Goal: Task Accomplishment & Management: Use online tool/utility

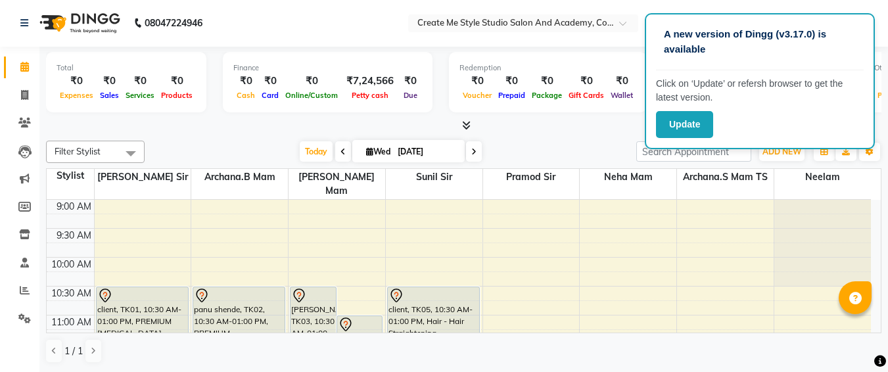
scroll to position [406, 0]
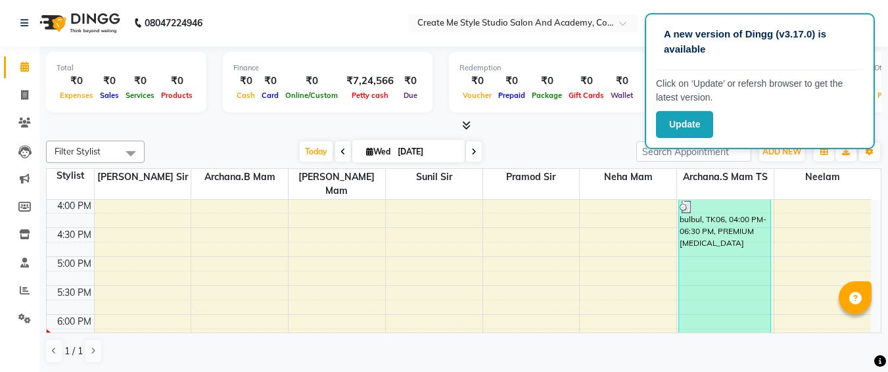
click at [446, 153] on input "[DATE]" at bounding box center [427, 152] width 66 height 20
select select "9"
select select "2025"
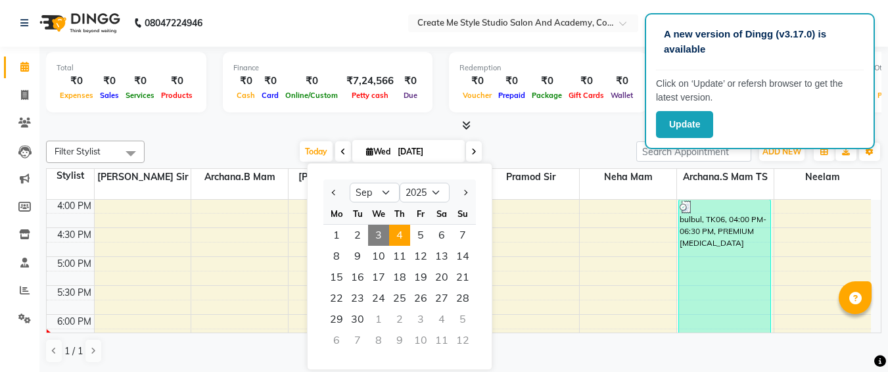
click at [403, 235] on span "4" at bounding box center [399, 235] width 21 height 21
type input "[DATE]"
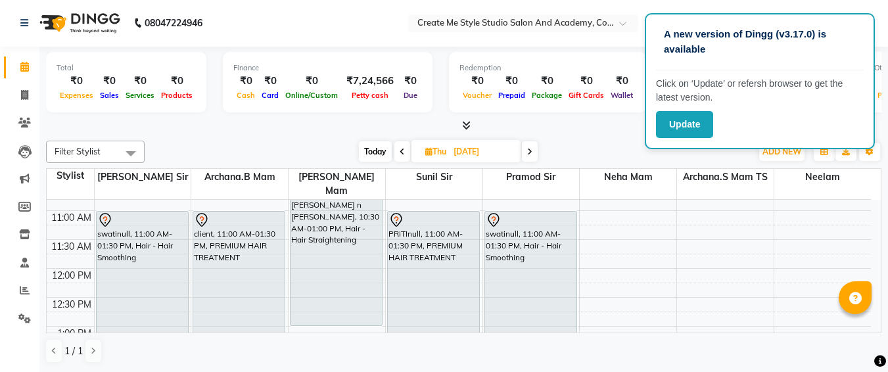
scroll to position [101, 0]
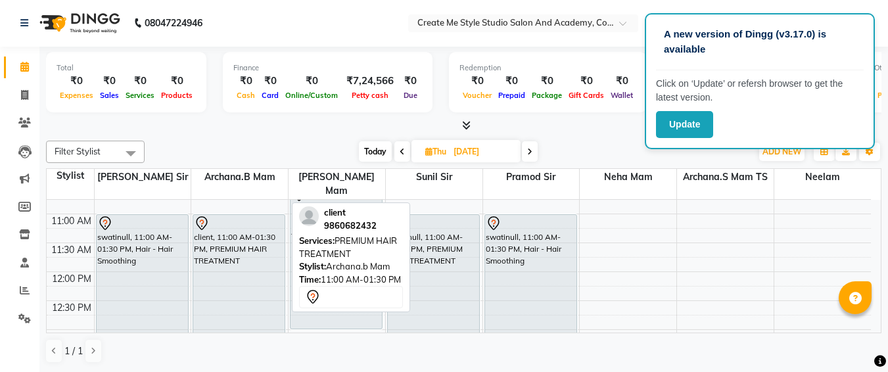
click at [200, 247] on div "client, 11:00 AM-01:30 PM, PREMIUM HAIR TREATMENT" at bounding box center [238, 286] width 91 height 143
select select "7"
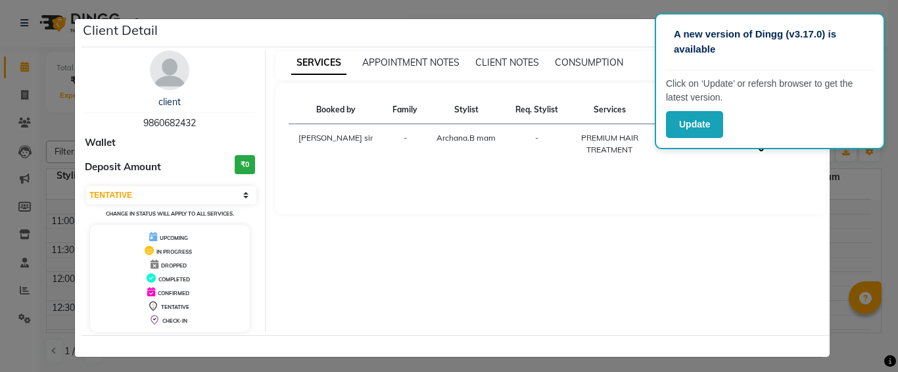
click at [29, 156] on ngb-modal-window "Client Detail client 9860682432 Wallet Deposit Amount ₹0 Select CONFIRMED TENTA…" at bounding box center [449, 186] width 898 height 372
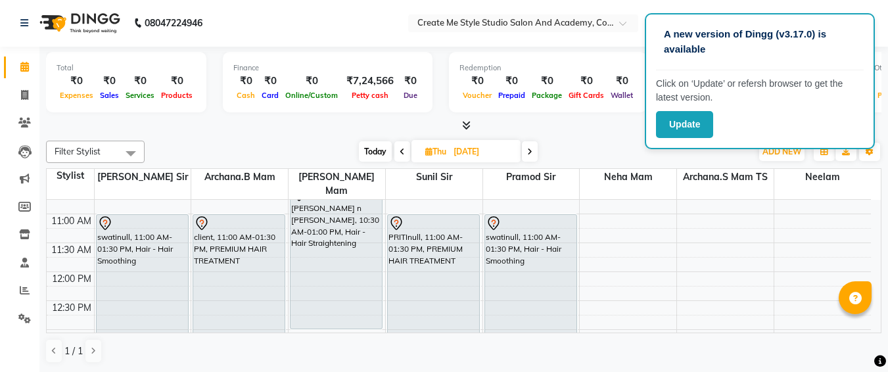
click at [0, 158] on li "Leads" at bounding box center [19, 151] width 39 height 28
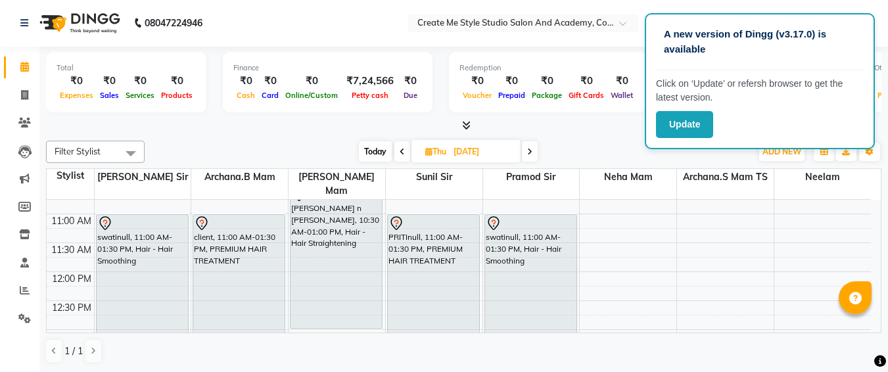
click at [0, 158] on li "Leads" at bounding box center [19, 151] width 39 height 28
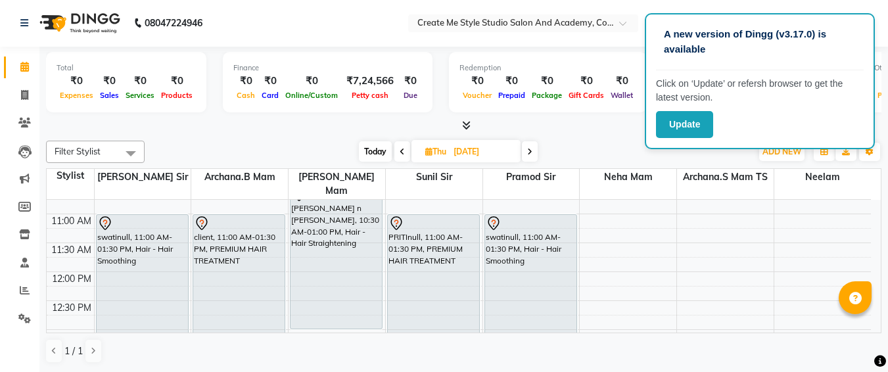
click at [0, 158] on li "Leads" at bounding box center [19, 151] width 39 height 28
click at [83, 114] on div "Total ₹0 Expenses ₹0 Sales ₹0 Services ₹0 Products Finance ₹0 Cash ₹0 Card ₹0 O…" at bounding box center [463, 84] width 835 height 64
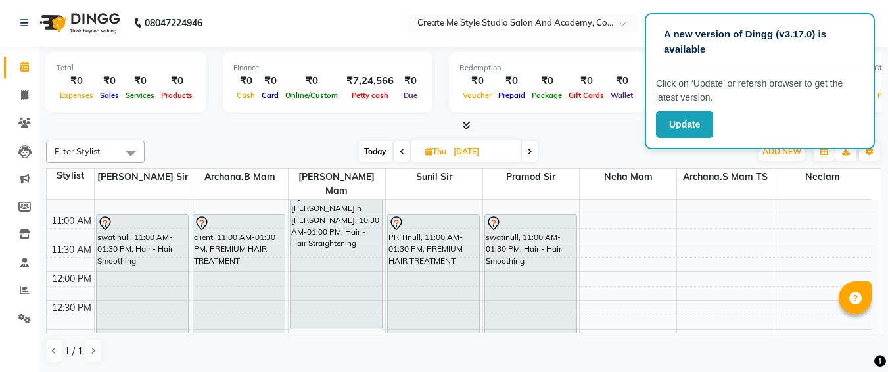
click at [83, 114] on div "Total ₹0 Expenses ₹0 Sales ₹0 Services ₹0 Products Finance ₹0 Cash ₹0 Card ₹0 O…" at bounding box center [463, 84] width 835 height 64
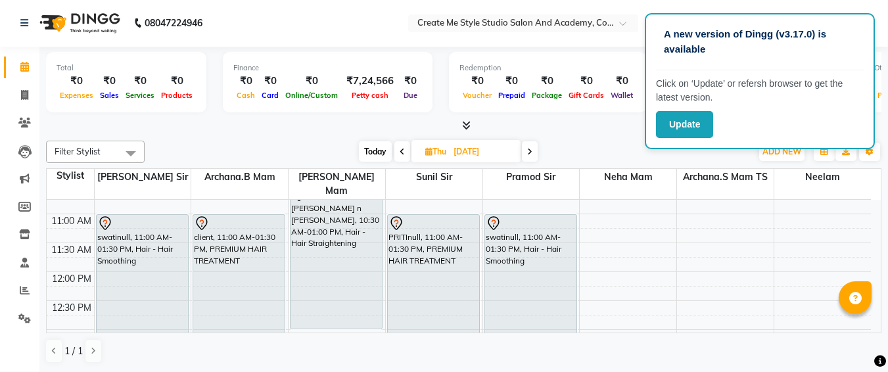
click at [83, 114] on div "Total ₹0 Expenses ₹0 Sales ₹0 Services ₹0 Products Finance ₹0 Cash ₹0 Card ₹0 O…" at bounding box center [463, 84] width 835 height 64
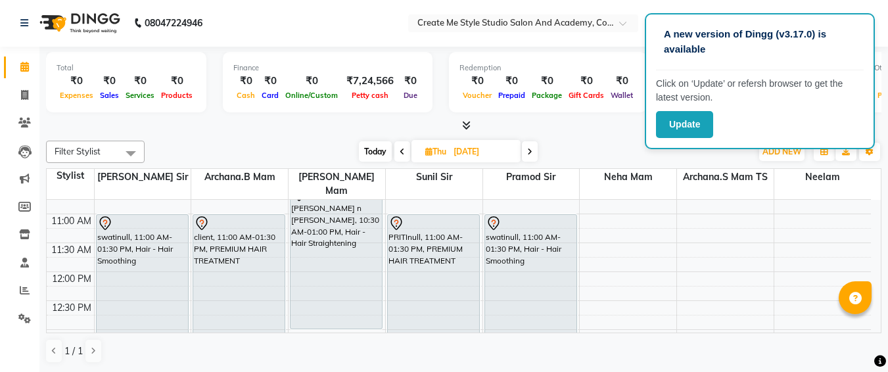
click at [83, 114] on div "Total ₹0 Expenses ₹0 Sales ₹0 Services ₹0 Products Finance ₹0 Cash ₹0 Card ₹0 O…" at bounding box center [463, 84] width 835 height 64
